Goal: Check status: Check status

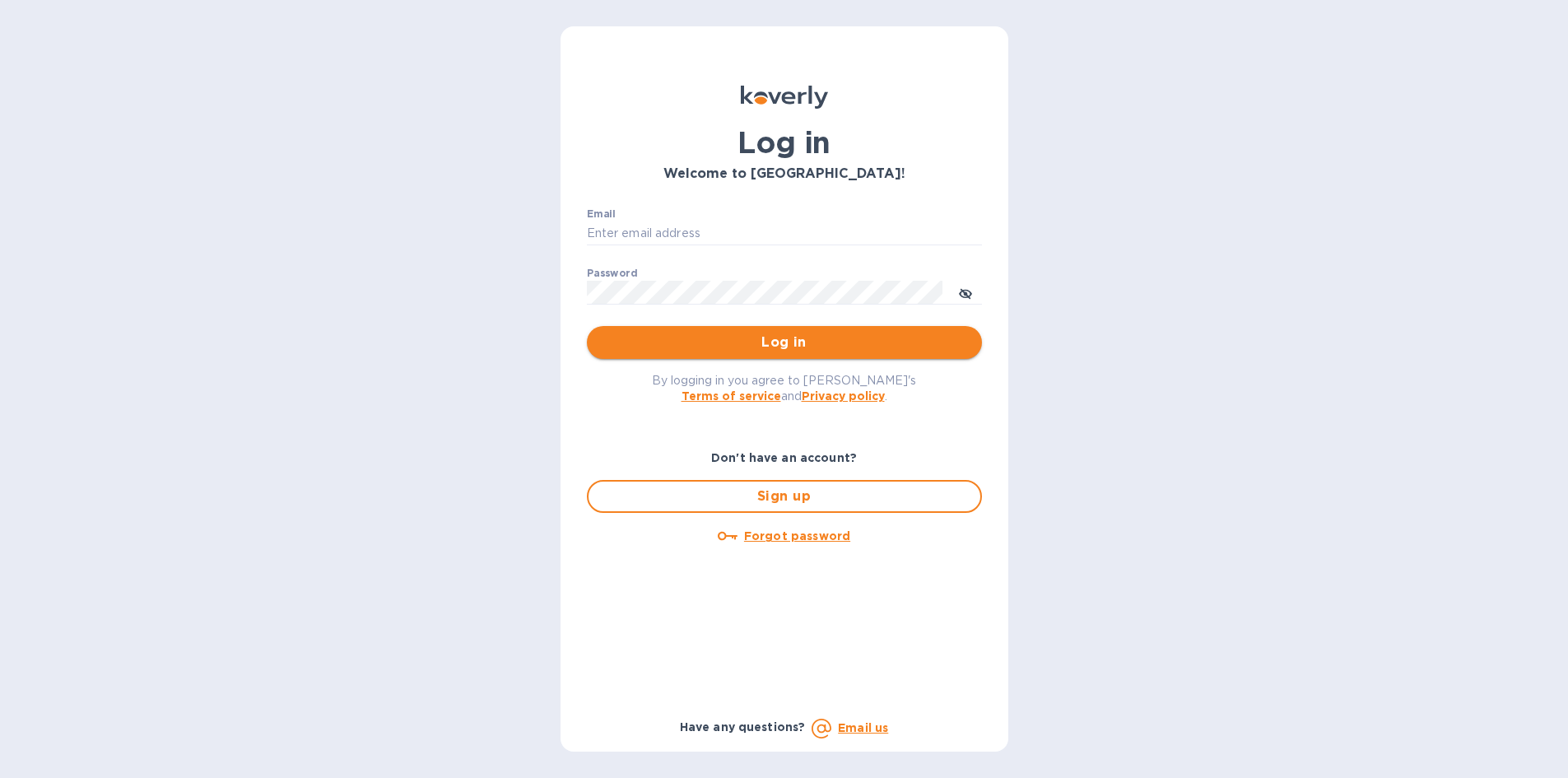
type input "ap@sperric.com"
click at [798, 336] on span "Log in" at bounding box center [784, 343] width 369 height 20
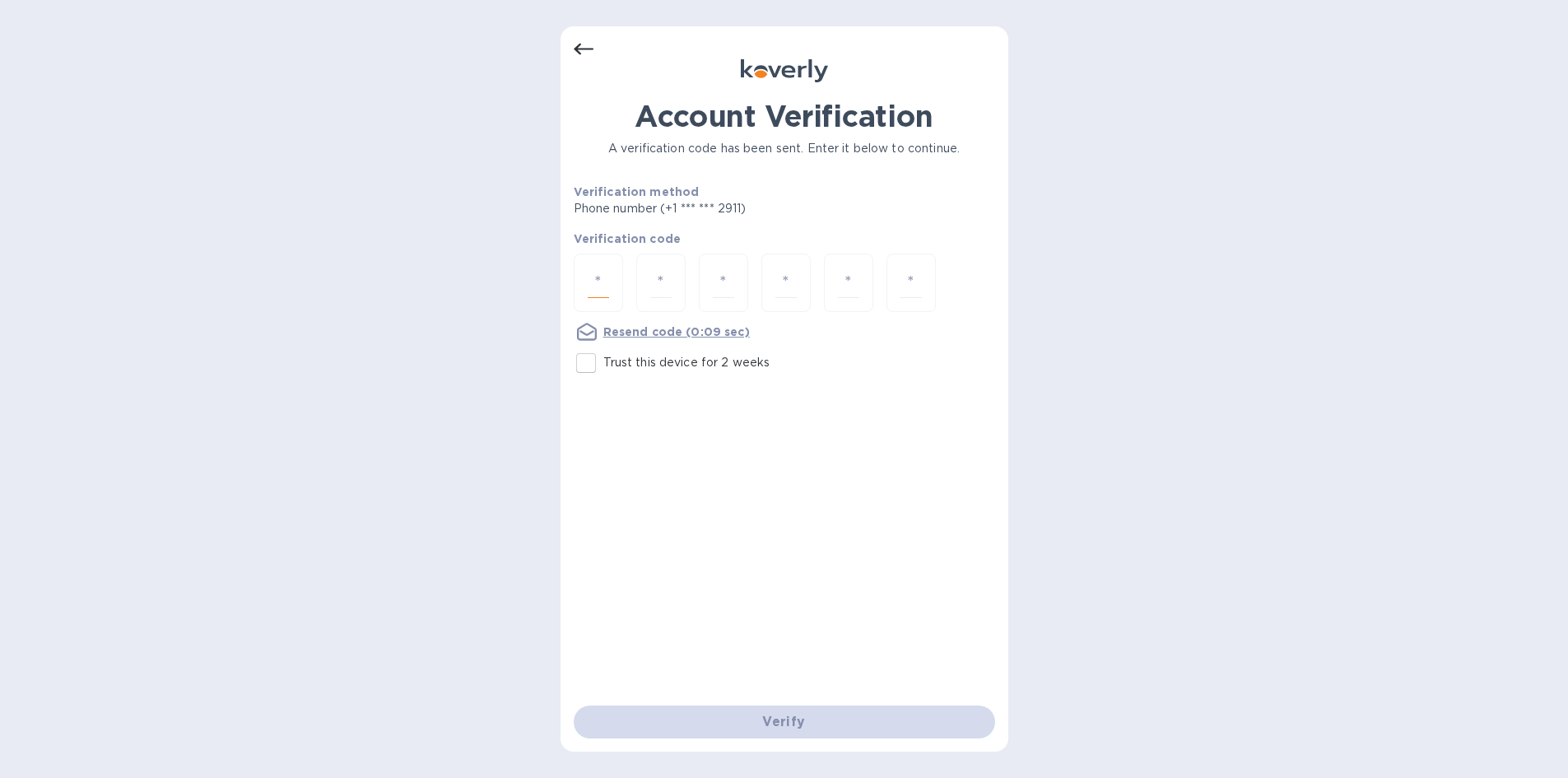
click at [609, 269] on input "number" at bounding box center [599, 283] width 21 height 30
type input "9"
type input "7"
type input "8"
type input "5"
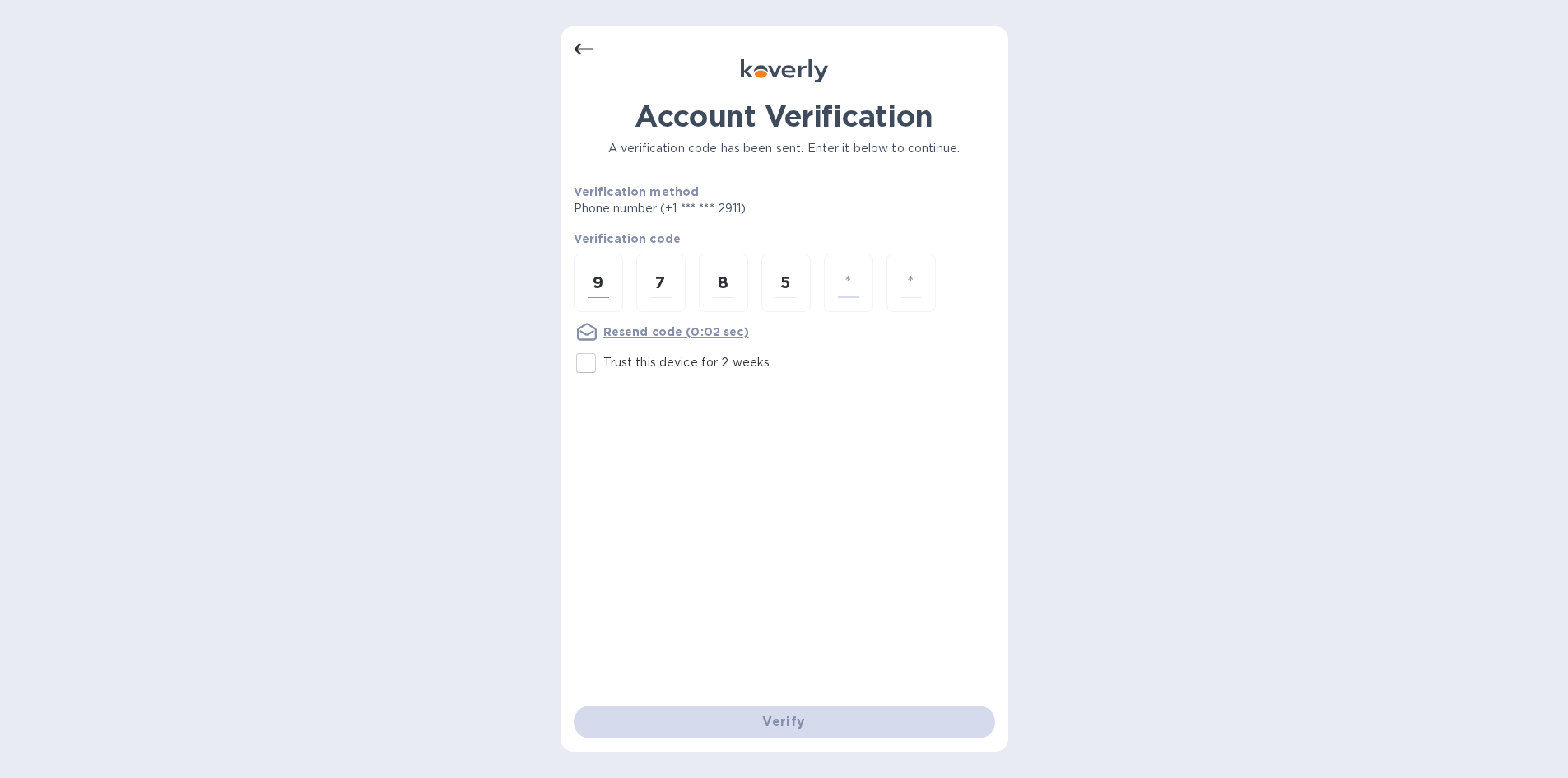
type input "8"
type input "0"
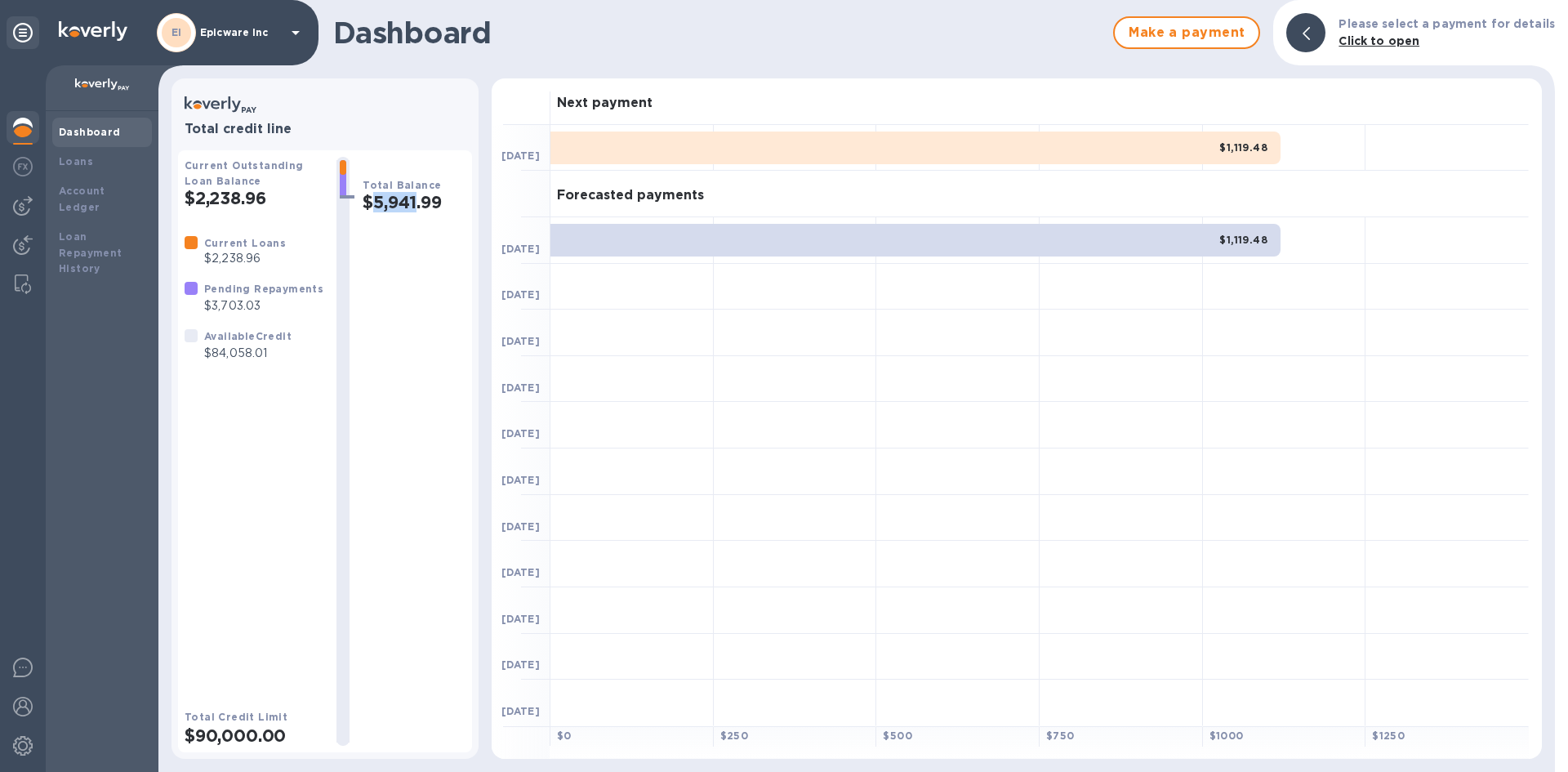
drag, startPoint x: 368, startPoint y: 209, endPoint x: 408, endPoint y: 202, distance: 40.6
click at [408, 202] on h2 "$5,941.99" at bounding box center [414, 202] width 103 height 20
click at [262, 209] on h2 "$2,238.96" at bounding box center [254, 198] width 139 height 20
click at [233, 250] on p "$2,238.96" at bounding box center [245, 258] width 82 height 17
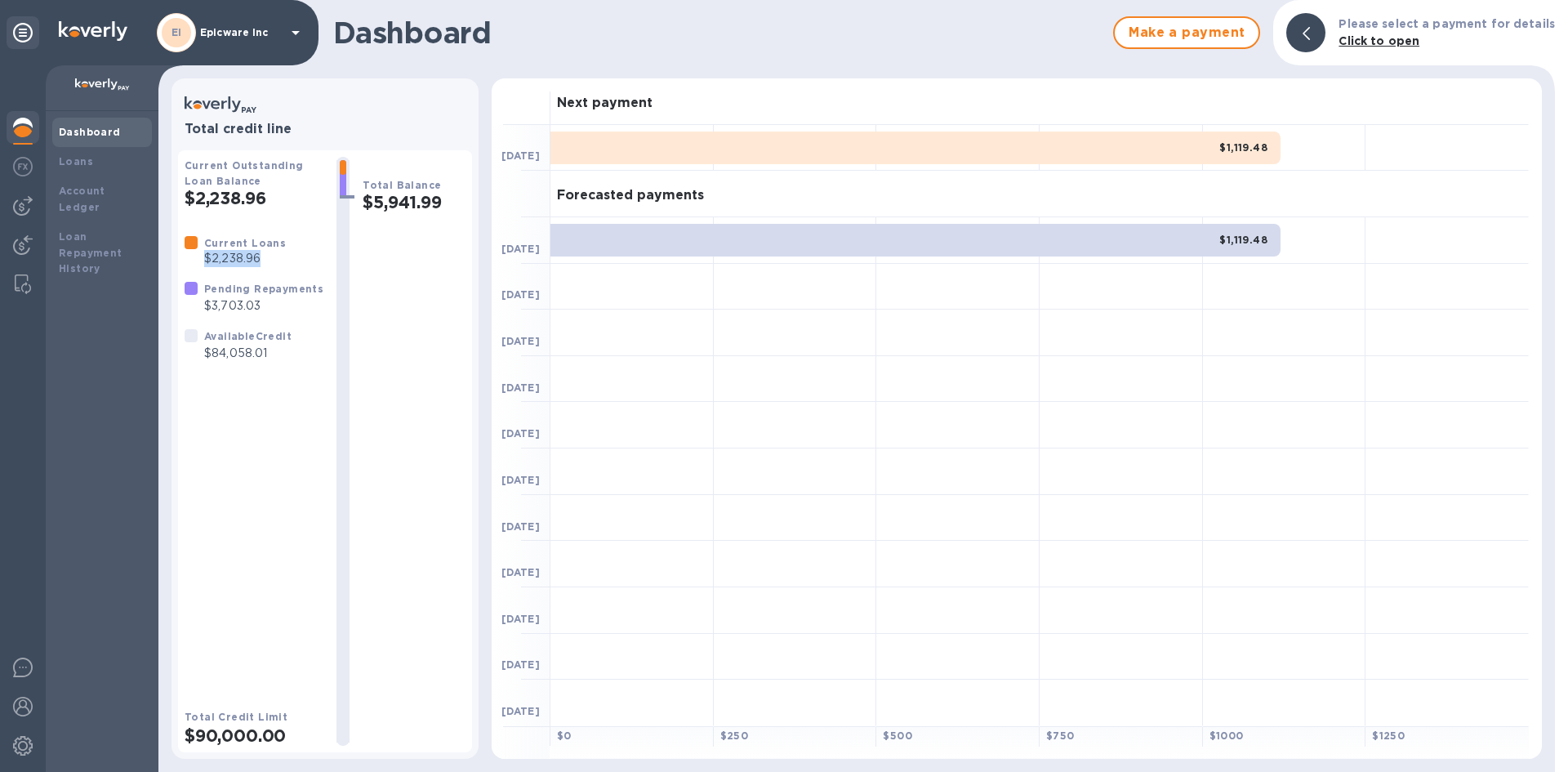
click at [233, 250] on p "$2,238.96" at bounding box center [245, 258] width 82 height 17
click at [230, 291] on b "Pending Repayments" at bounding box center [264, 289] width 119 height 12
click at [230, 305] on p "$3,703.03" at bounding box center [264, 306] width 119 height 17
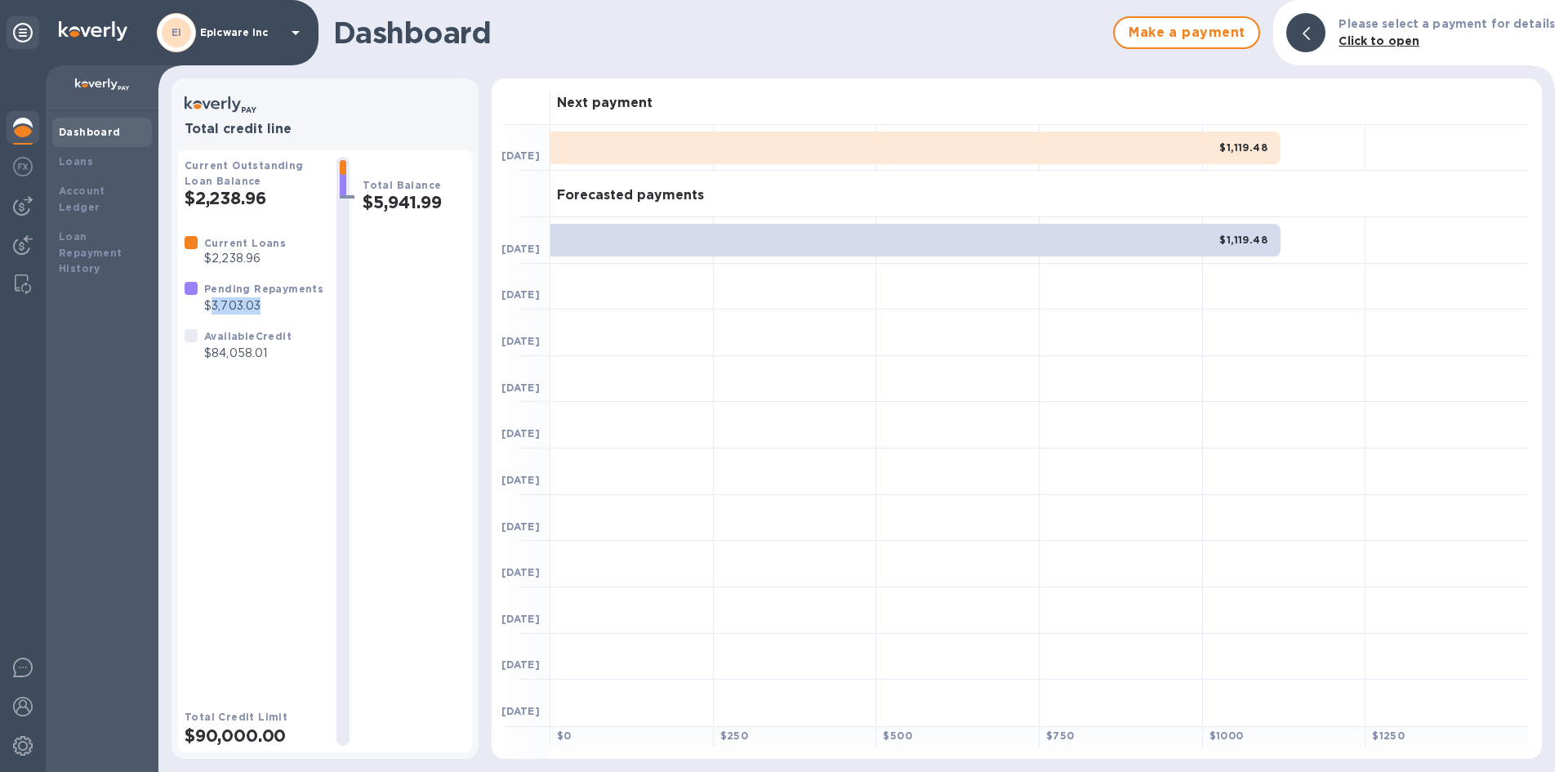
click at [230, 305] on p "$3,703.03" at bounding box center [264, 306] width 119 height 17
click at [126, 233] on div "Loan Repayment History" at bounding box center [101, 252] width 86 height 49
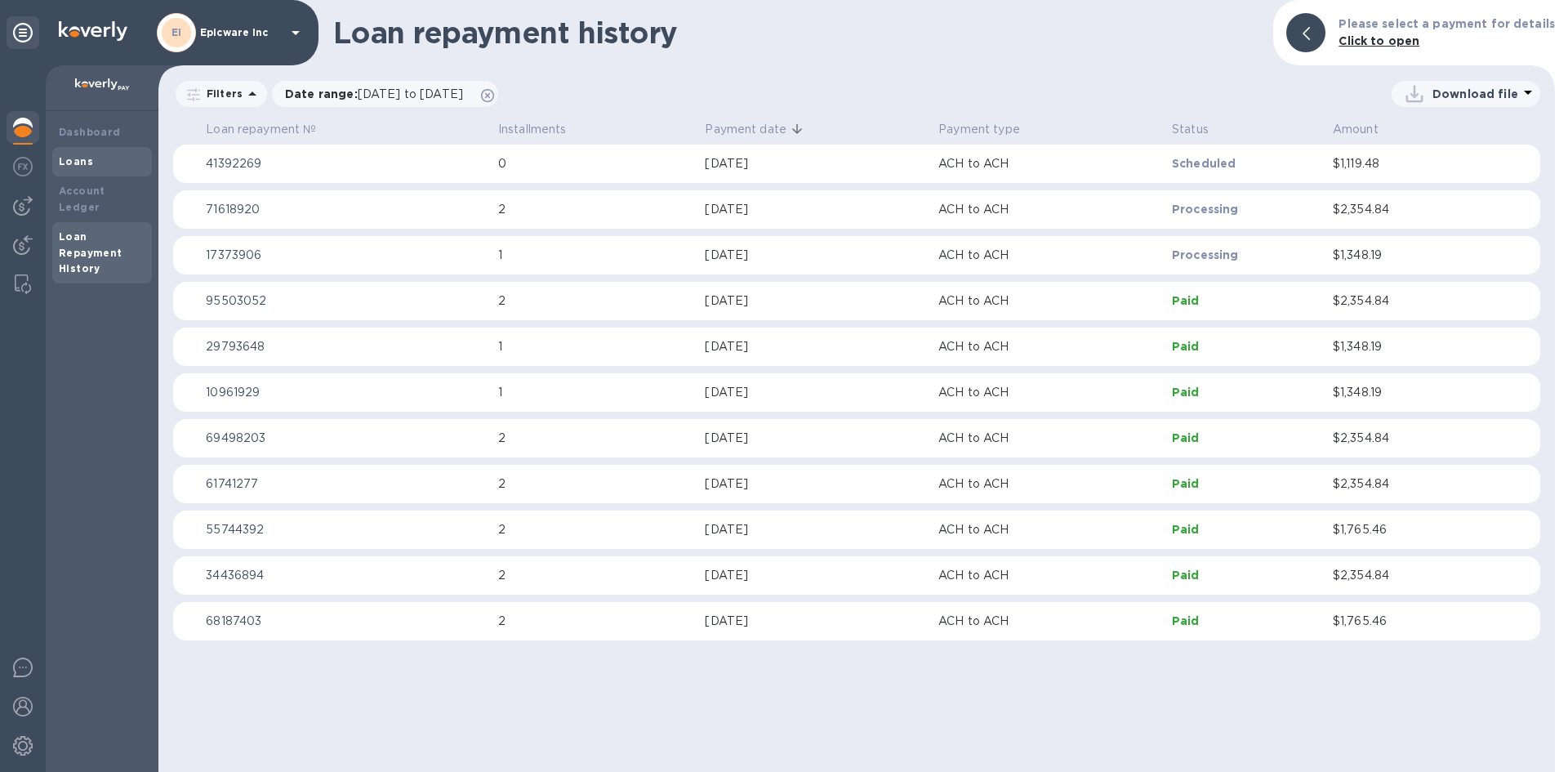
click at [100, 150] on div "Loans" at bounding box center [102, 162] width 99 height 29
